Goal: Navigation & Orientation: Find specific page/section

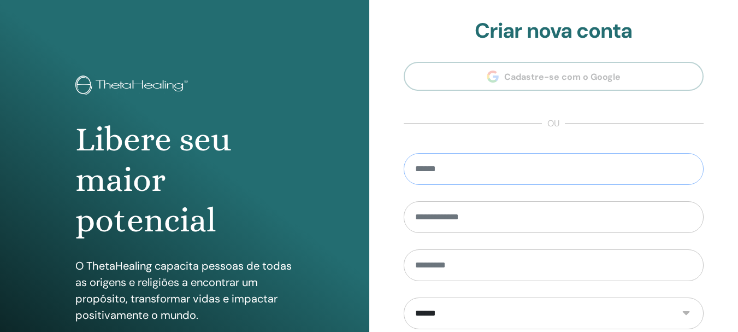
click at [477, 169] on input "email" at bounding box center [554, 169] width 301 height 32
type input "**********"
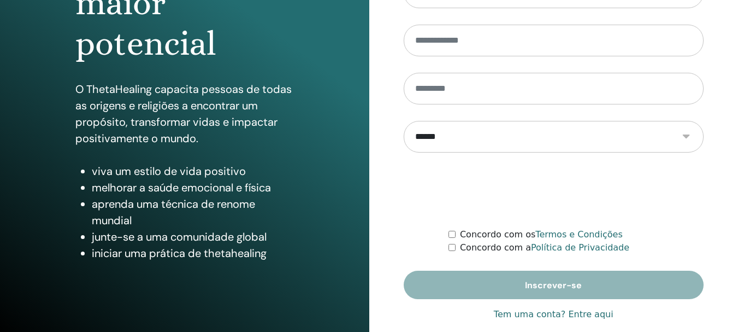
scroll to position [193, 0]
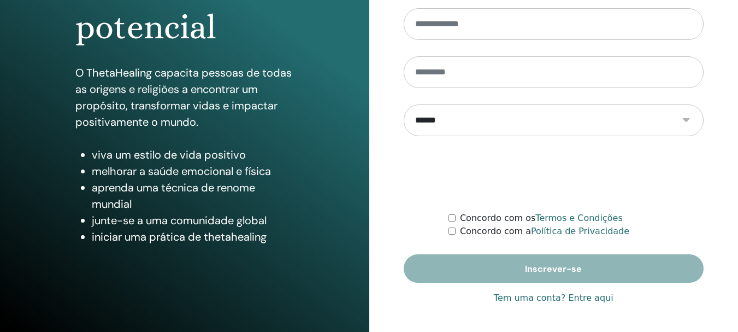
click at [590, 298] on font "Tem uma conta? Entre aqui" at bounding box center [554, 297] width 120 height 10
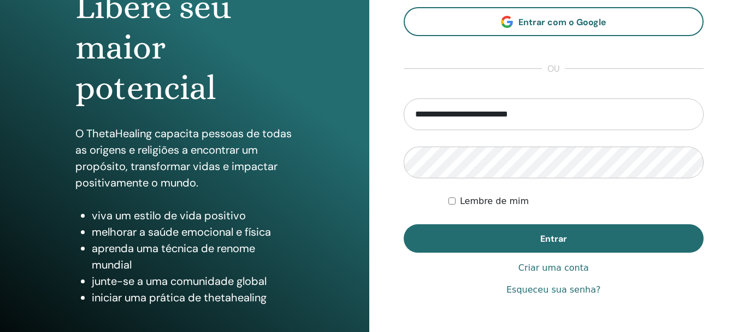
scroll to position [144, 0]
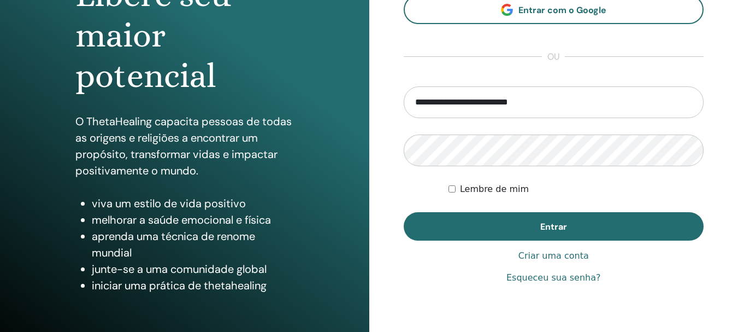
click at [448, 184] on form "**********" at bounding box center [554, 163] width 301 height 154
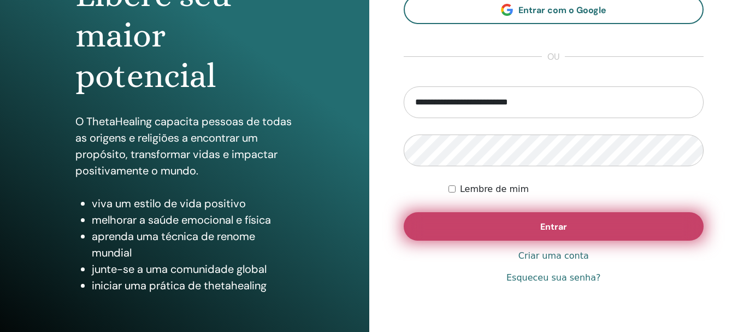
click at [550, 224] on font "Entrar" at bounding box center [554, 226] width 27 height 11
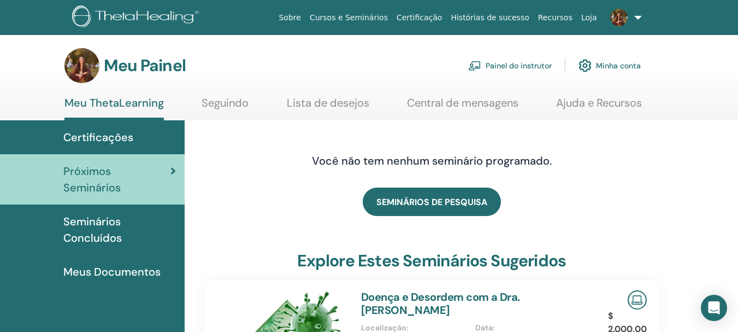
click at [97, 137] on font "Certificações" at bounding box center [98, 137] width 70 height 14
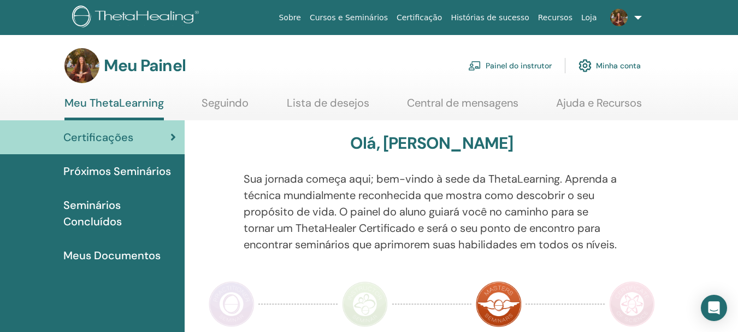
click at [508, 64] on font "Painel do instrutor" at bounding box center [519, 66] width 66 height 10
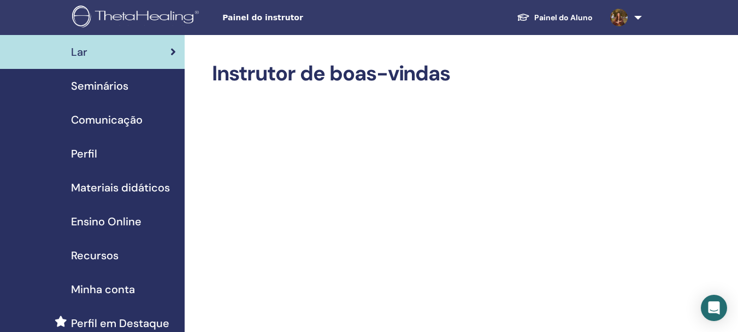
click at [119, 86] on font "Seminários" at bounding box center [99, 86] width 57 height 14
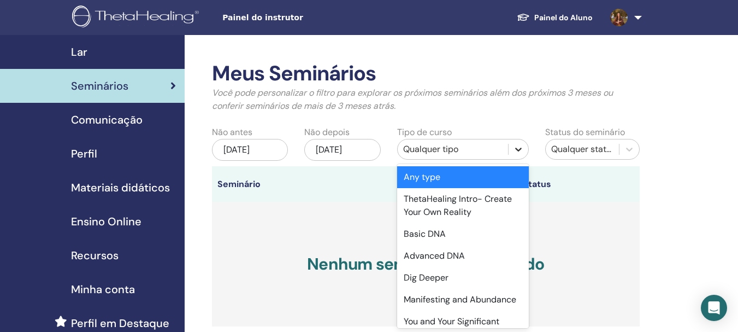
click at [521, 152] on icon at bounding box center [518, 149] width 11 height 11
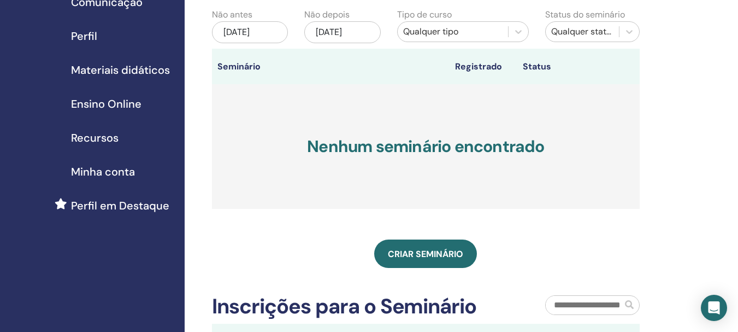
click at [694, 61] on div "Meus Seminários Você pode personalizar o filtro para explorar os próximos semin…" at bounding box center [462, 214] width 554 height 595
